Goal: Task Accomplishment & Management: Manage account settings

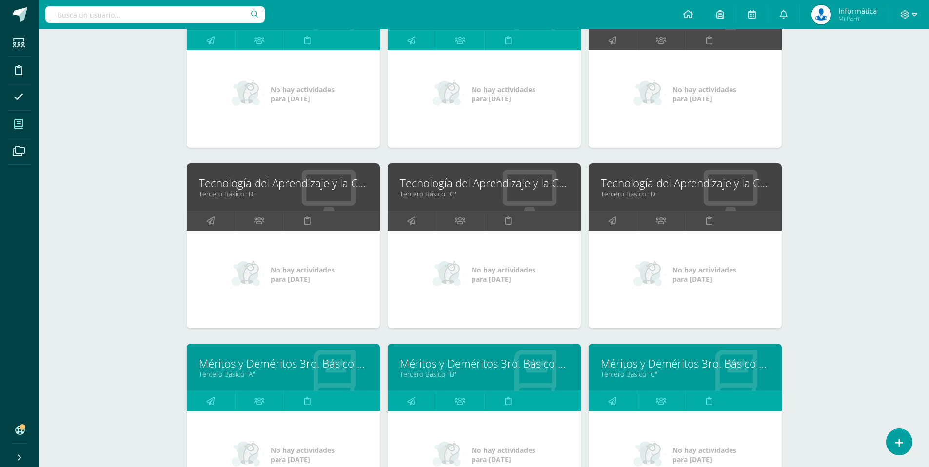
scroll to position [1105, 0]
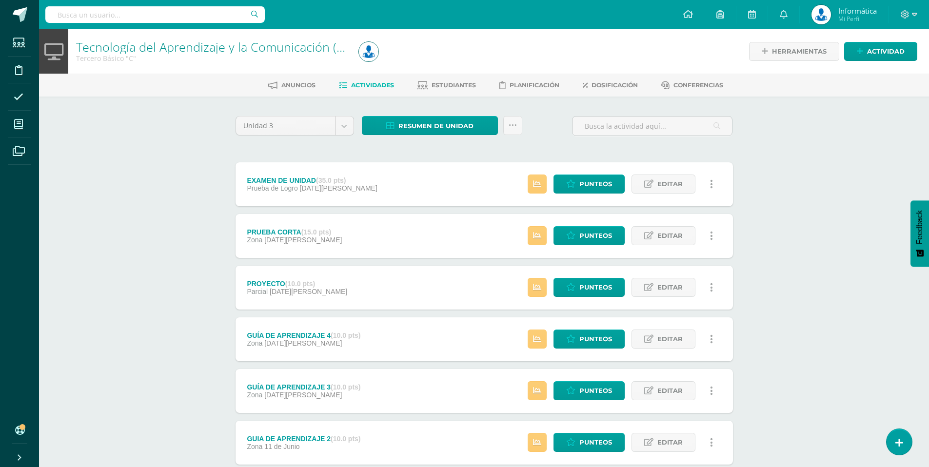
click at [442, 116] on div "Resumen de unidad Descargar como HTML Descargar como PDF Descargar como XLS Sub…" at bounding box center [442, 125] width 160 height 19
click at [439, 121] on span "Resumen de unidad" at bounding box center [435, 126] width 75 height 18
click at [432, 76] on link "Descargar como PDF" at bounding box center [430, 77] width 104 height 15
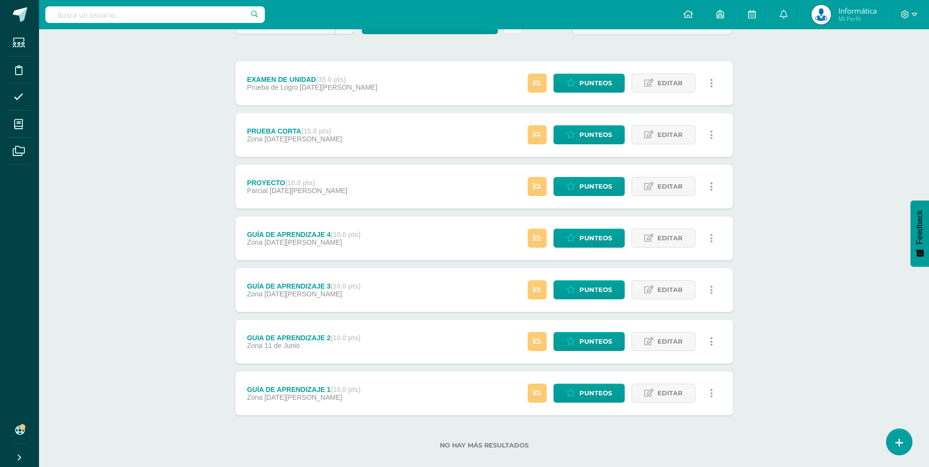
scroll to position [114, 0]
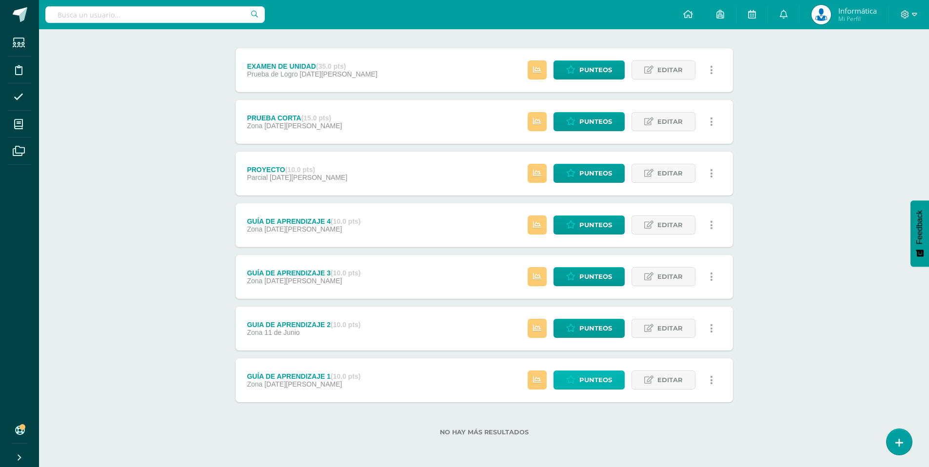
click at [600, 375] on span "Punteos" at bounding box center [595, 380] width 33 height 18
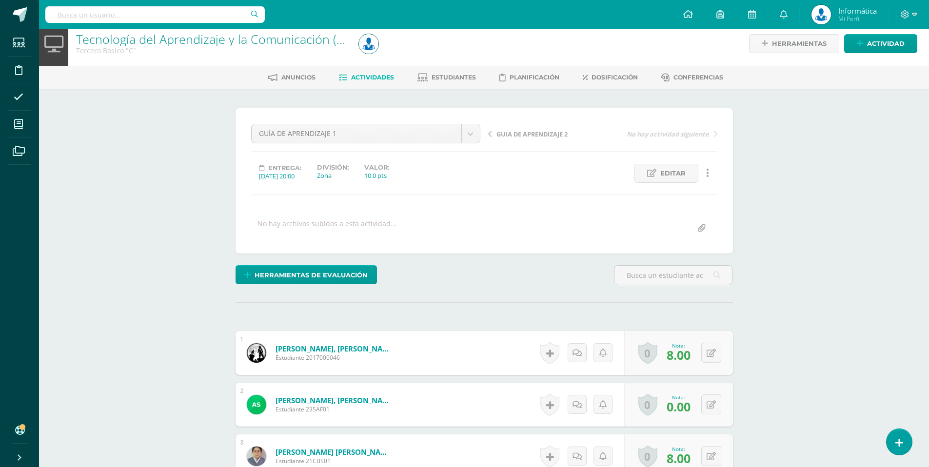
scroll to position [12, 0]
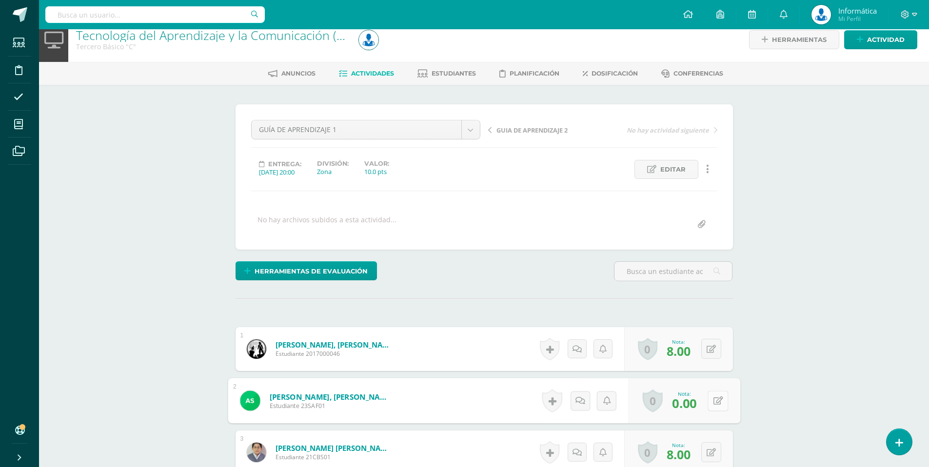
click at [716, 403] on button at bounding box center [718, 401] width 20 height 20
type input "10"
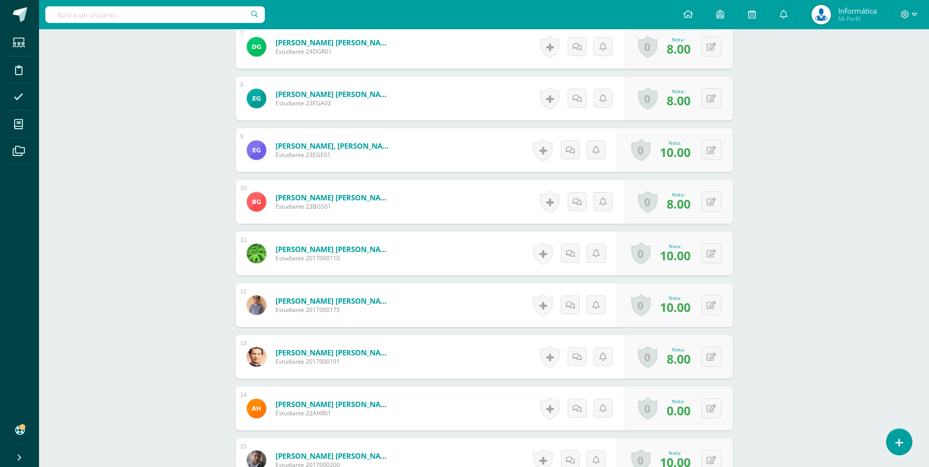
scroll to position [626, 0]
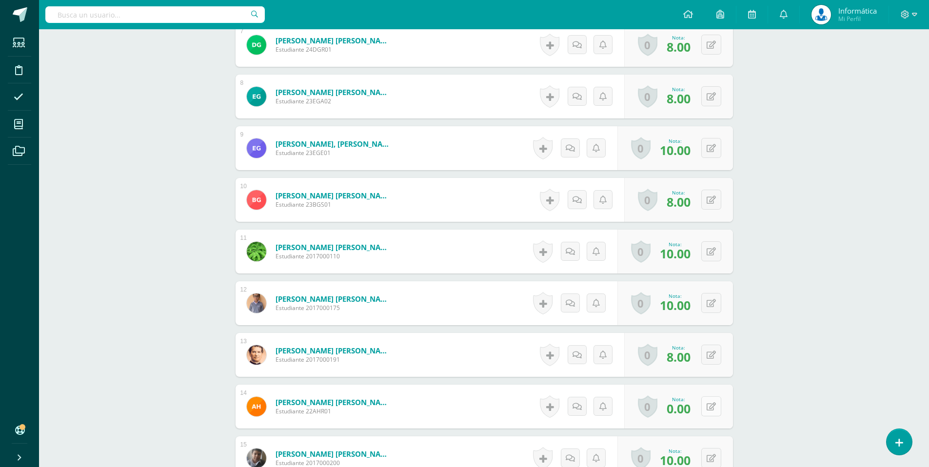
click at [716, 401] on button at bounding box center [711, 406] width 20 height 20
type input "10"
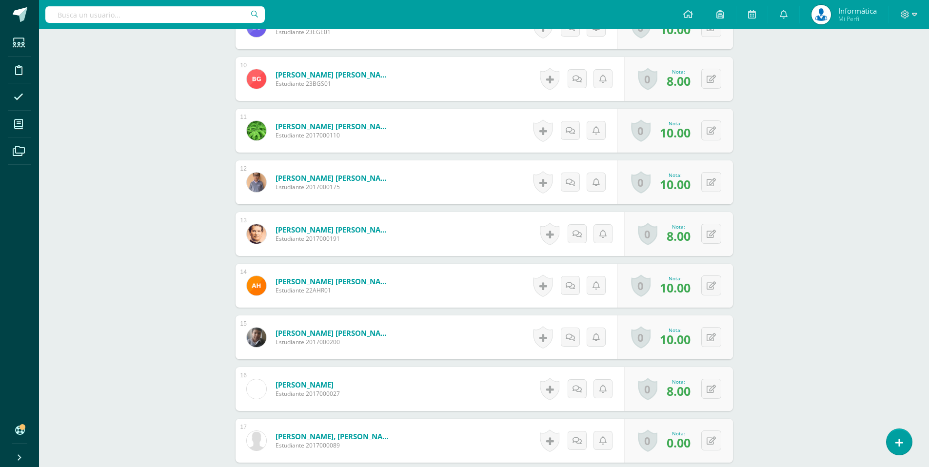
scroll to position [754, 0]
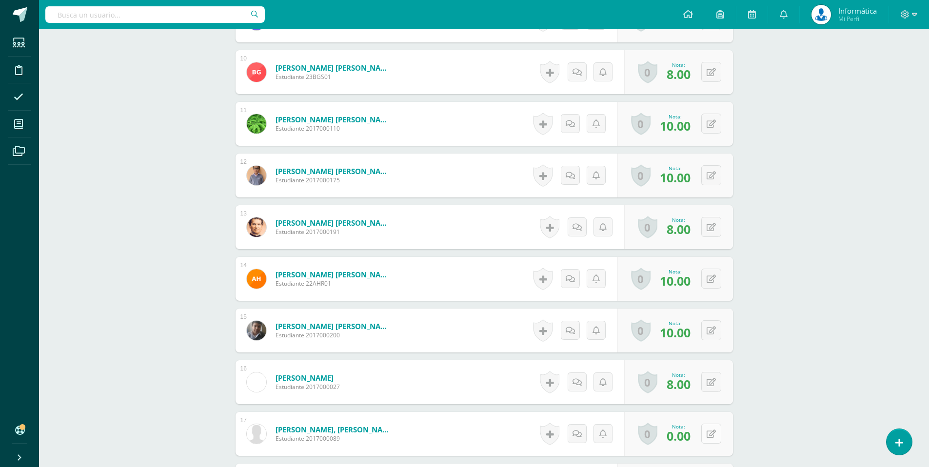
click at [711, 432] on icon at bounding box center [711, 434] width 9 height 8
type input "10"
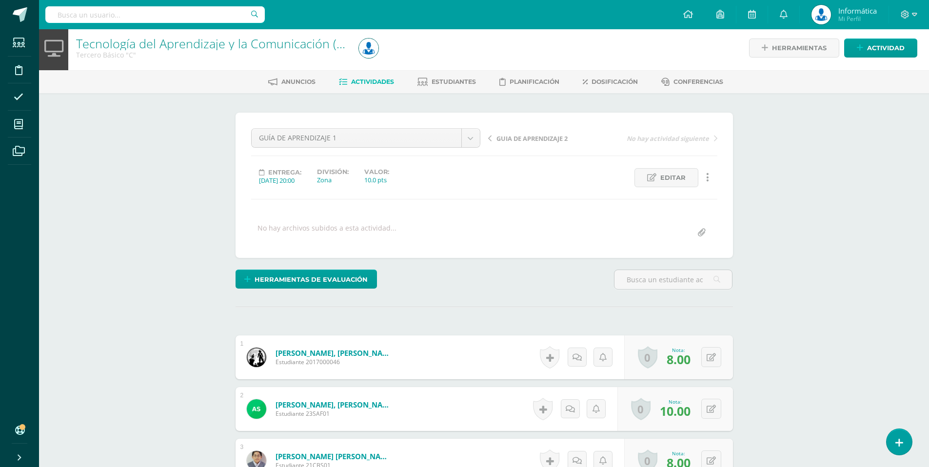
scroll to position [0, 0]
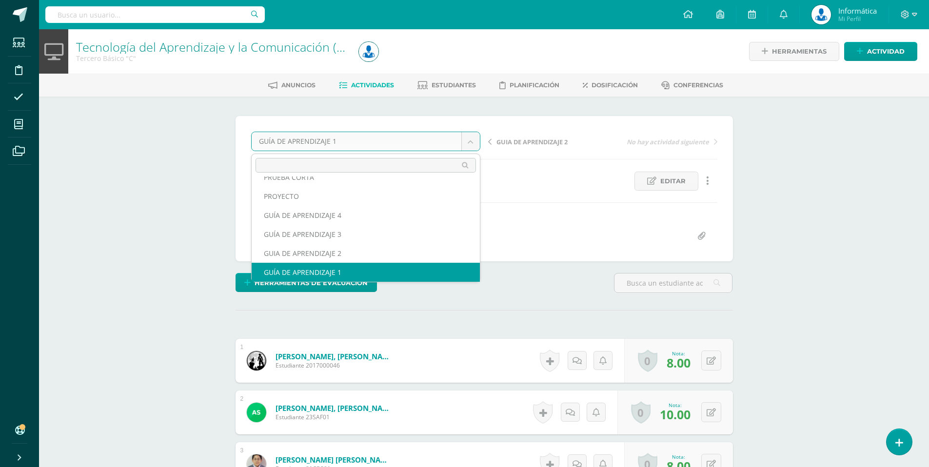
scroll to position [23, 0]
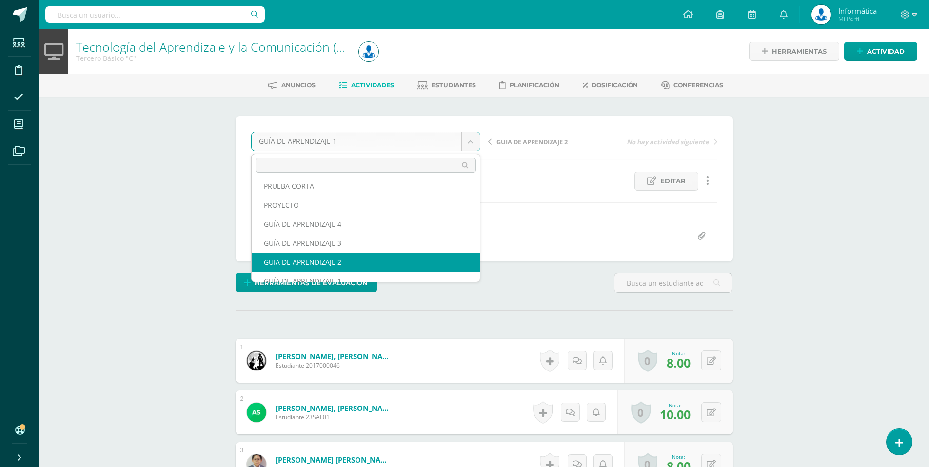
select select "/dashboard/teacher/grade-activity/175525/"
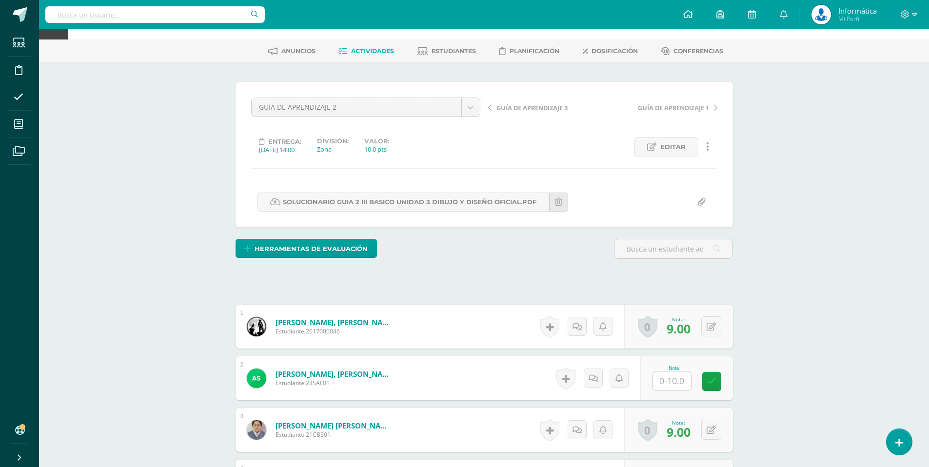
scroll to position [36, 0]
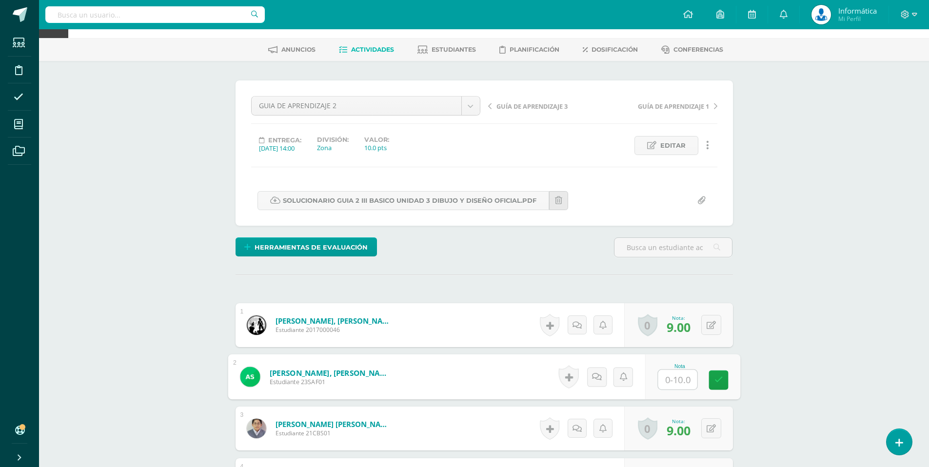
click at [672, 376] on input "text" at bounding box center [677, 380] width 39 height 20
type input "8"
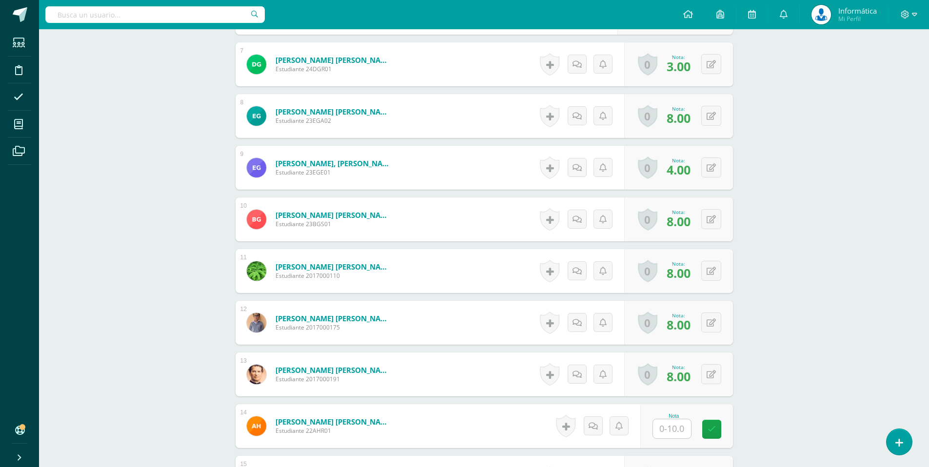
scroll to position [609, 0]
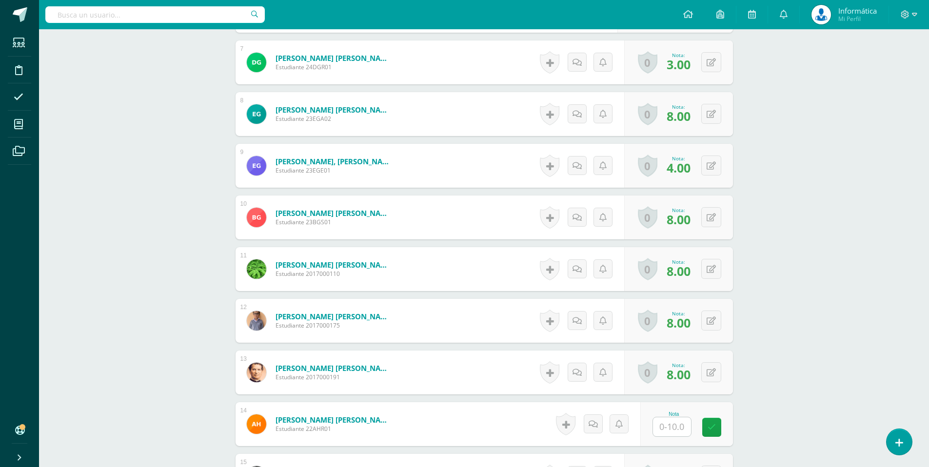
click at [674, 433] on input "text" at bounding box center [672, 426] width 38 height 19
type input "10"
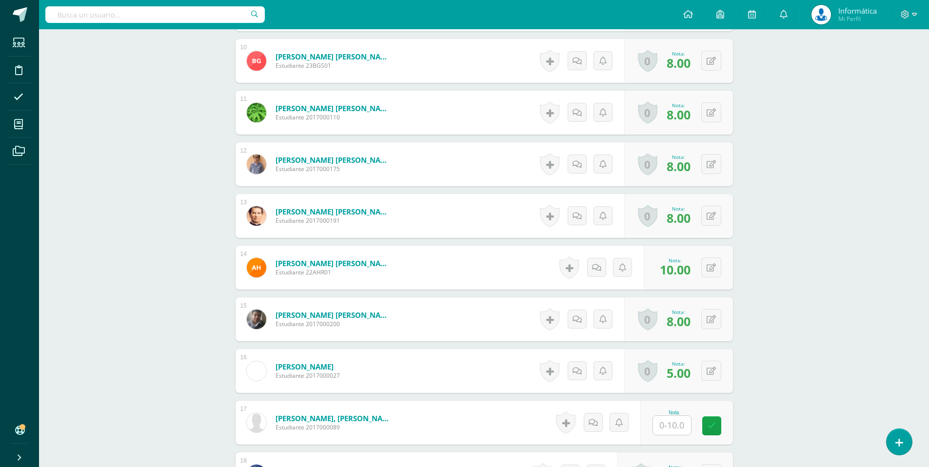
scroll to position [772, 0]
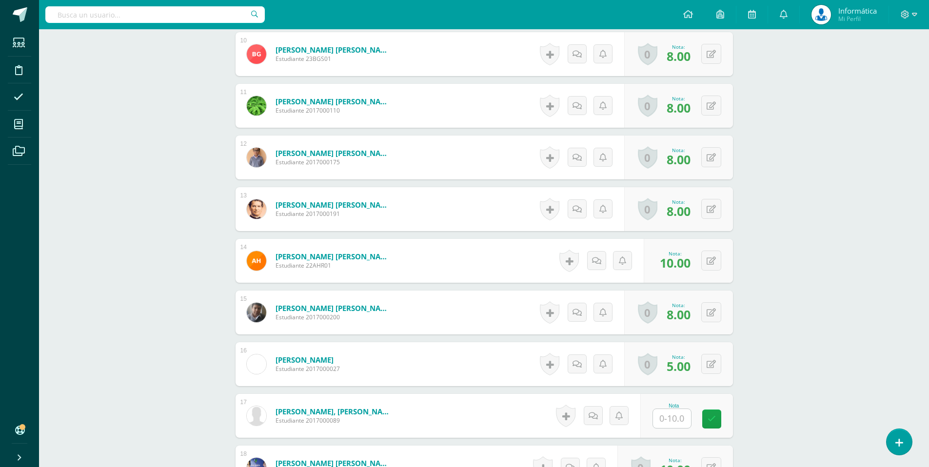
click at [676, 416] on input "text" at bounding box center [672, 418] width 38 height 19
type input "10"
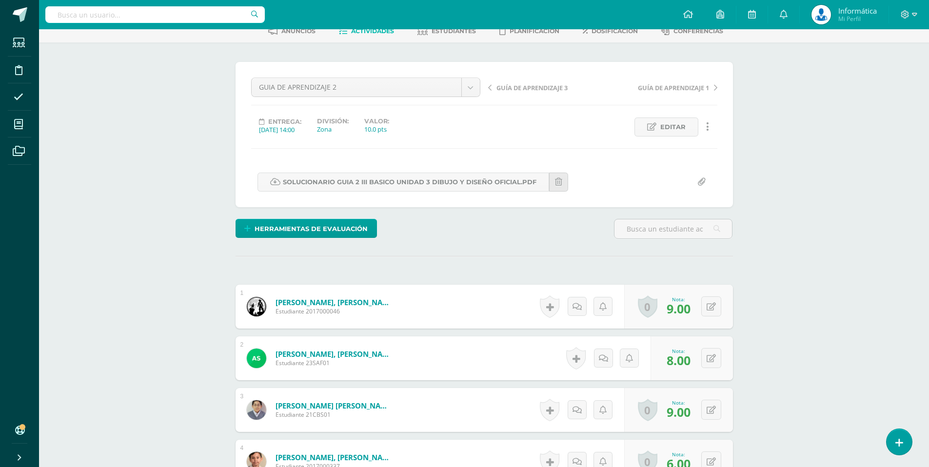
scroll to position [0, 0]
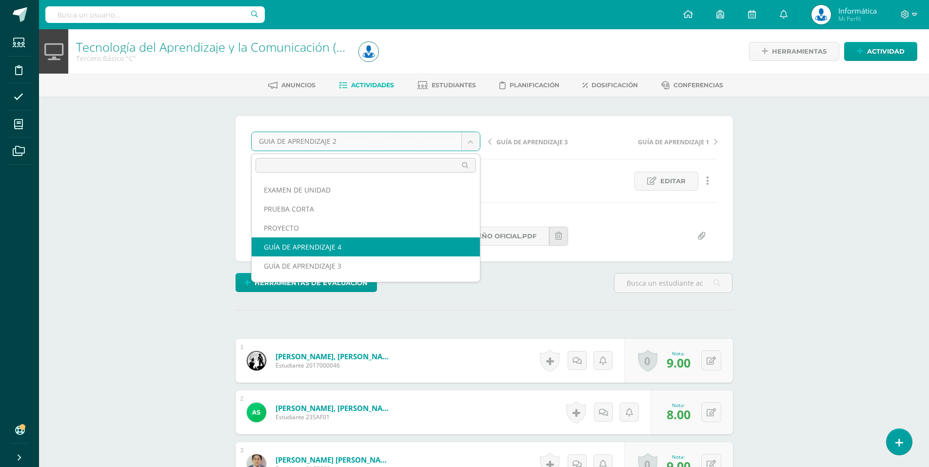
scroll to position [13, 0]
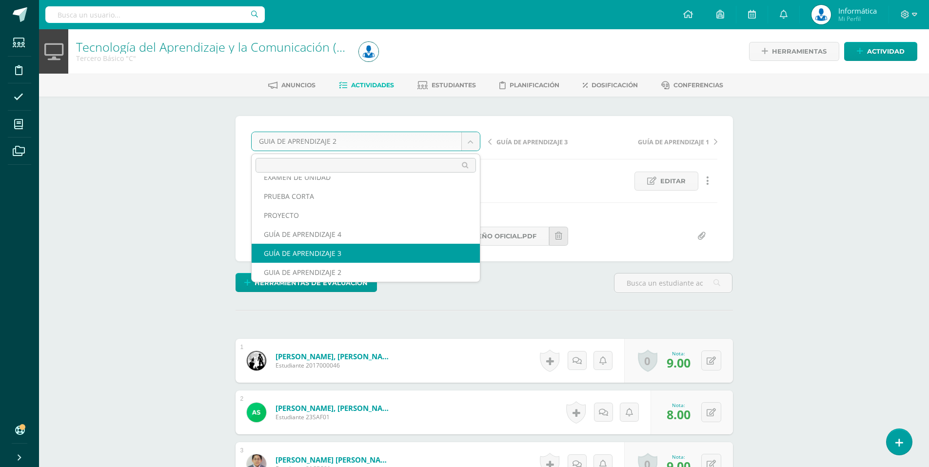
select select "/dashboard/teacher/grade-activity/176950/"
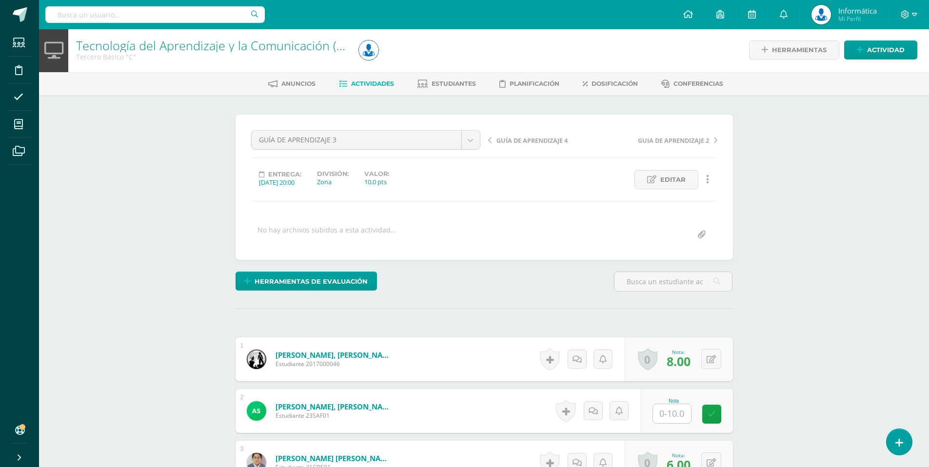
scroll to position [2, 0]
